Goal: Task Accomplishment & Management: Manage account settings

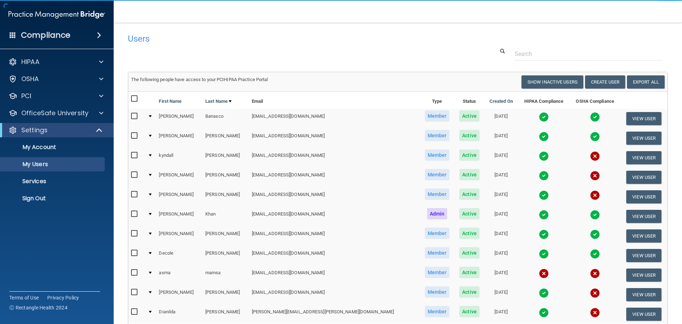
select select "20"
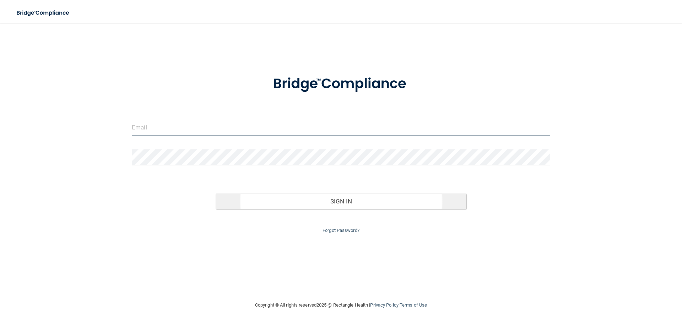
type input "[EMAIL_ADDRESS][DOMAIN_NAME]"
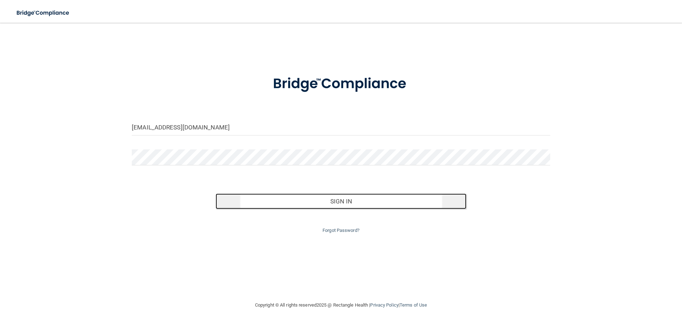
click at [383, 198] on button "Sign In" at bounding box center [341, 201] width 251 height 16
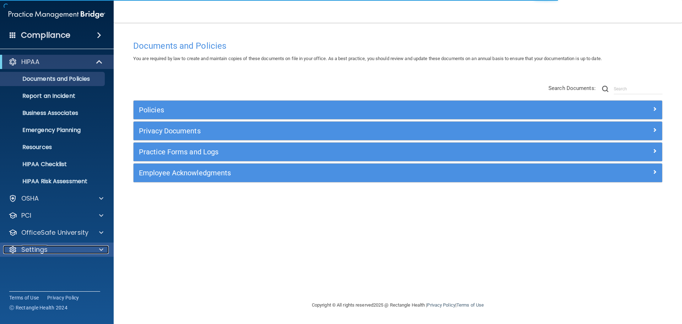
click at [27, 247] on p "Settings" at bounding box center [34, 249] width 26 height 9
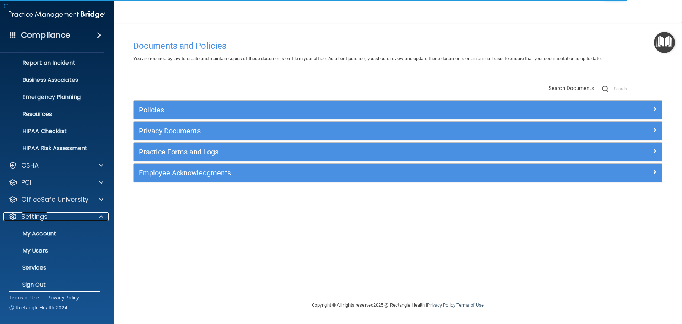
scroll to position [39, 0]
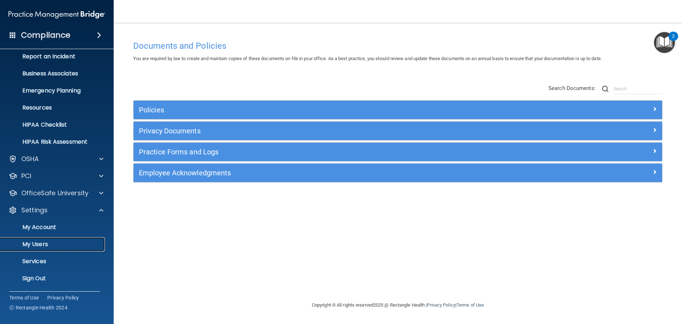
click at [41, 241] on p "My Users" at bounding box center [53, 243] width 97 height 7
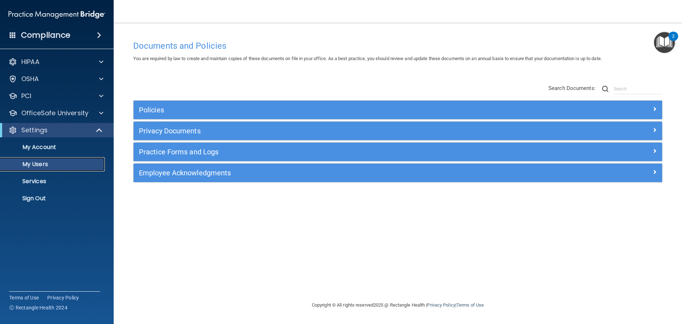
select select "20"
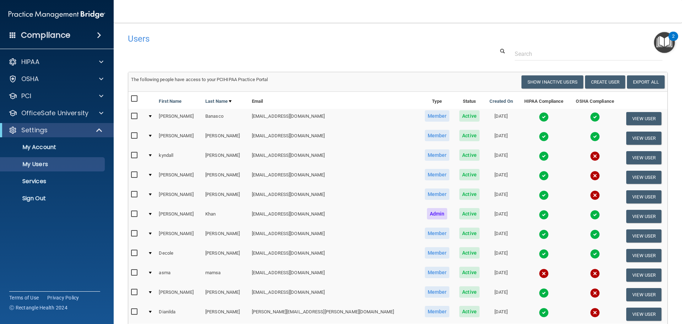
select select "20"
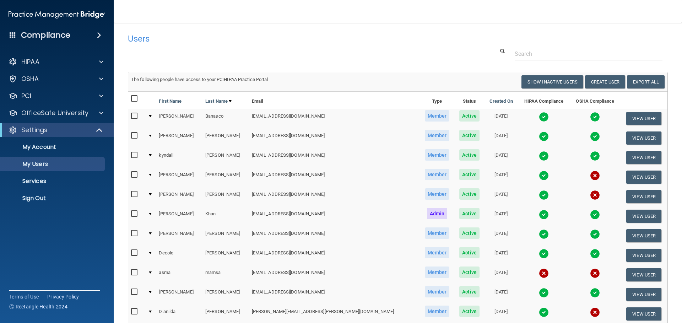
select select "20"
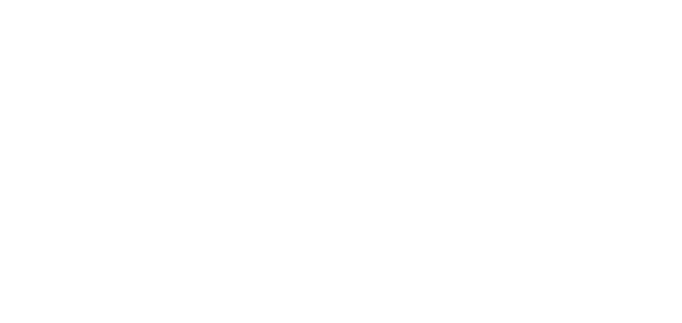
select select "20"
